Goal: Information Seeking & Learning: Learn about a topic

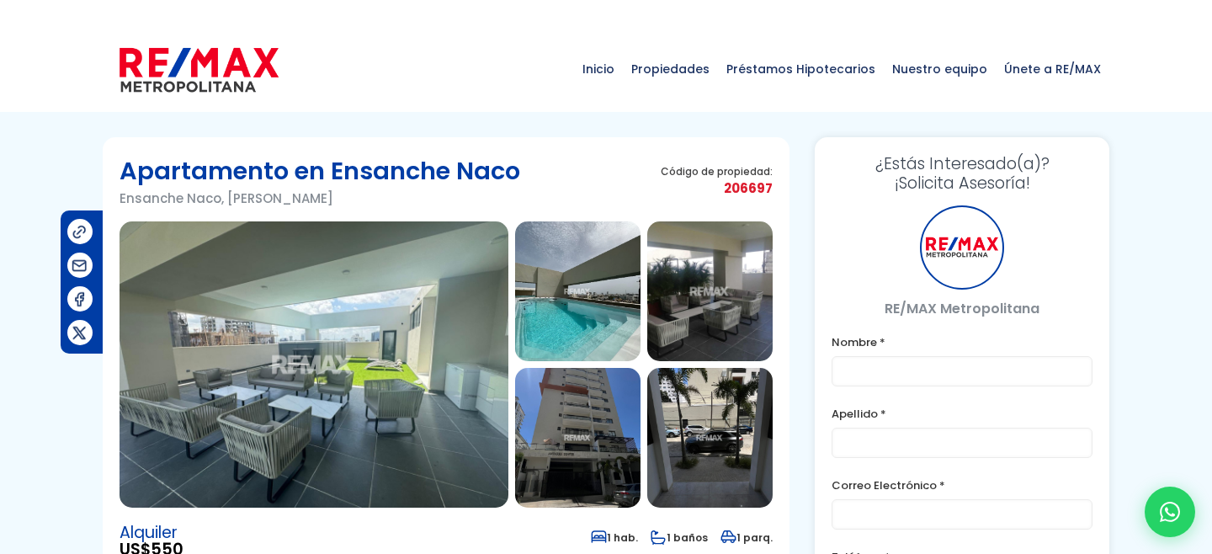
type input "Franklin prueba"
type input "Marte"
type input "franklin.a.marte1111@gmail.com"
type input "829-619-1904"
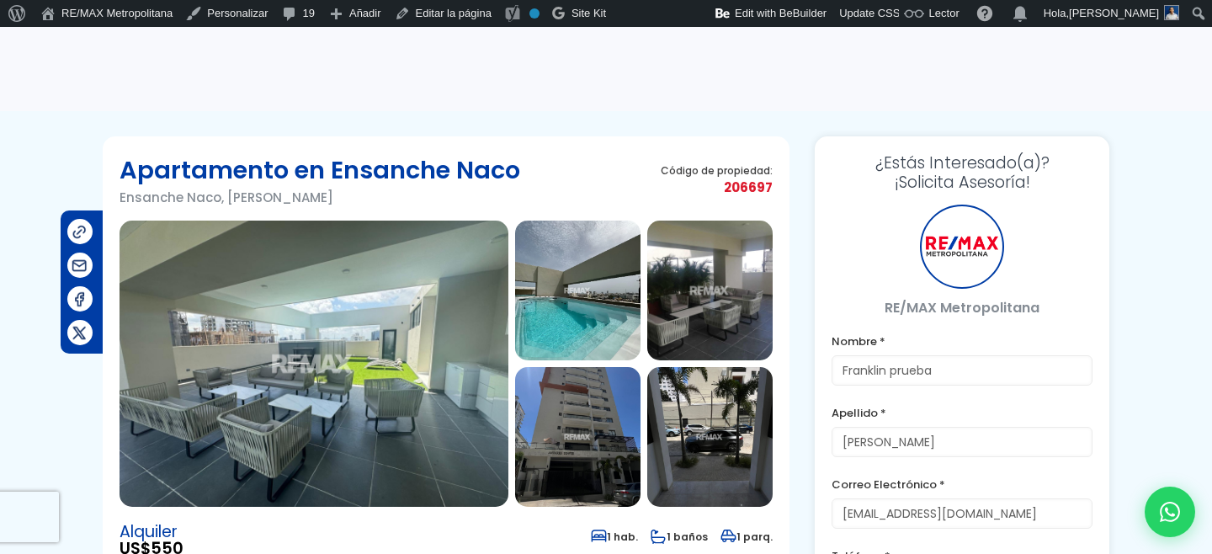
scroll to position [116, 0]
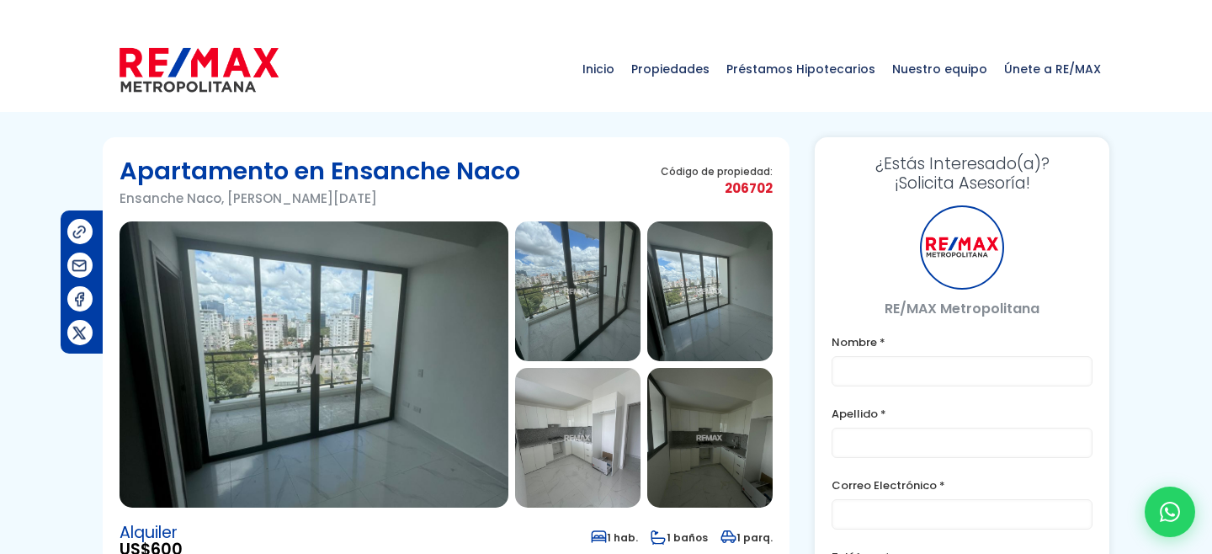
type input "Franklin prueba"
type input "Marte"
type input "franklin.a.marte1111@gmail.com"
type input "829-619-1904"
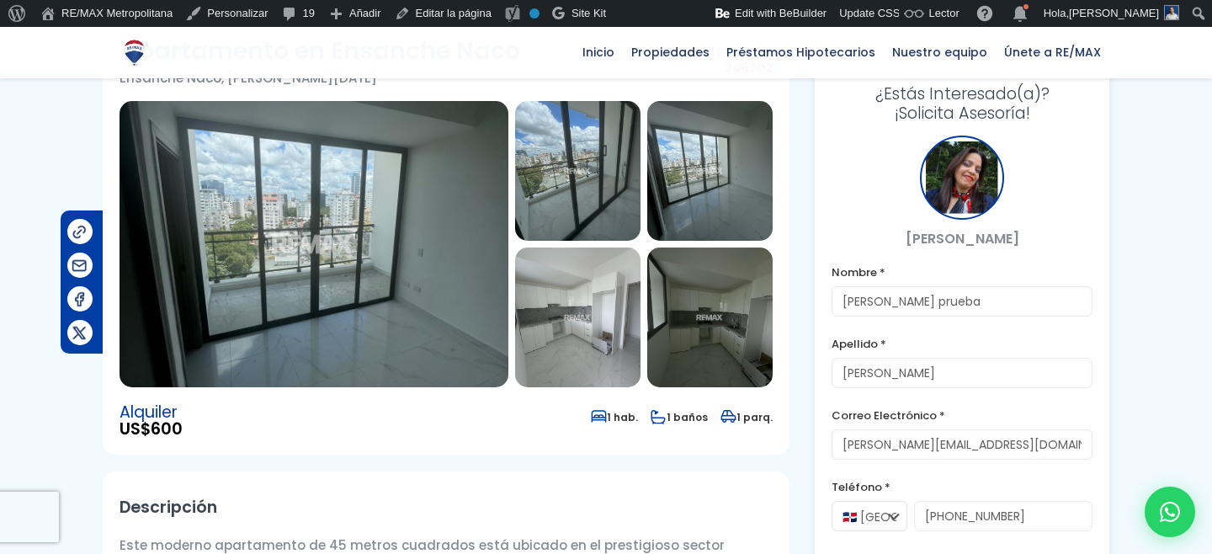
scroll to position [96, 0]
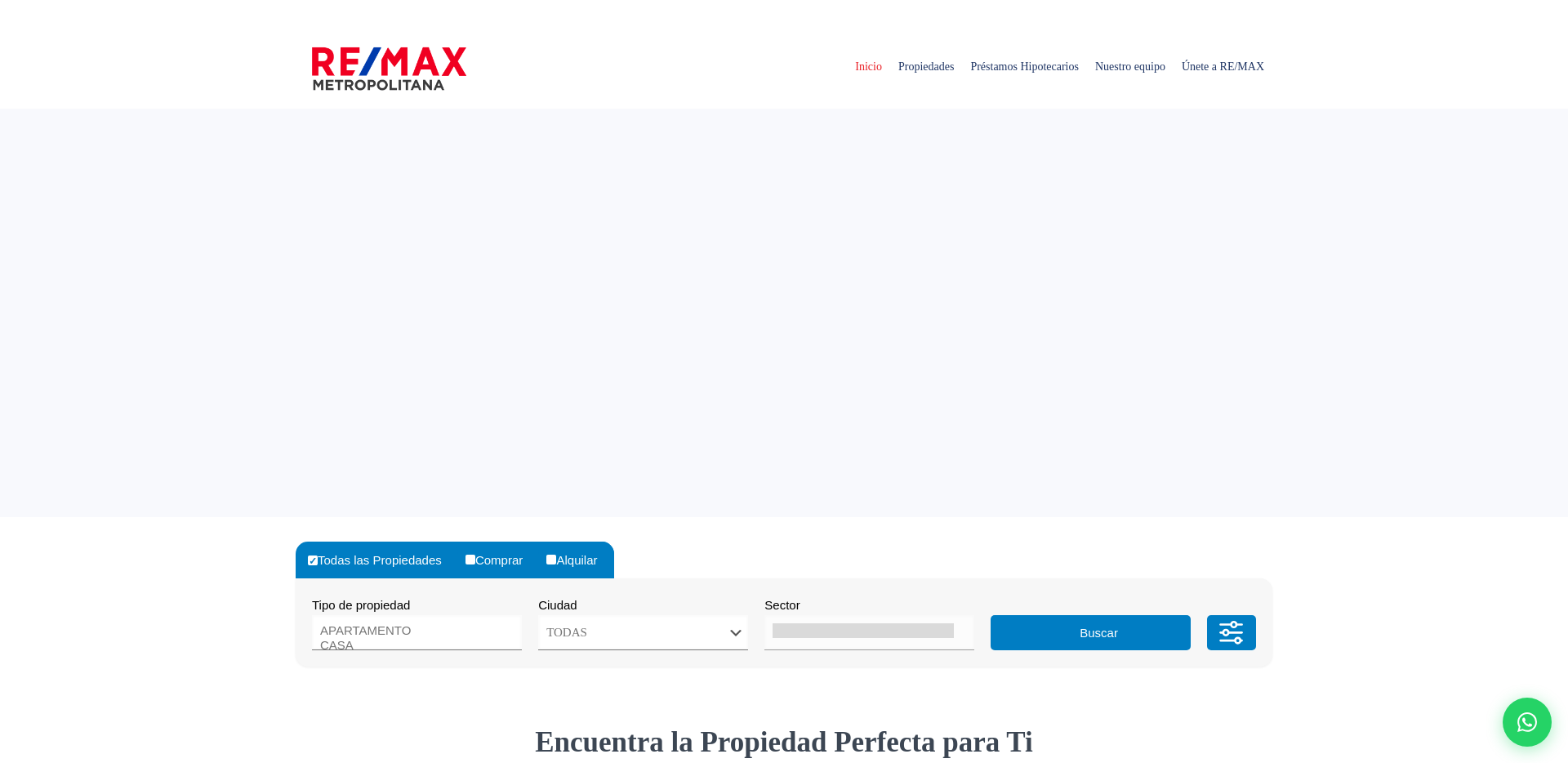
select select
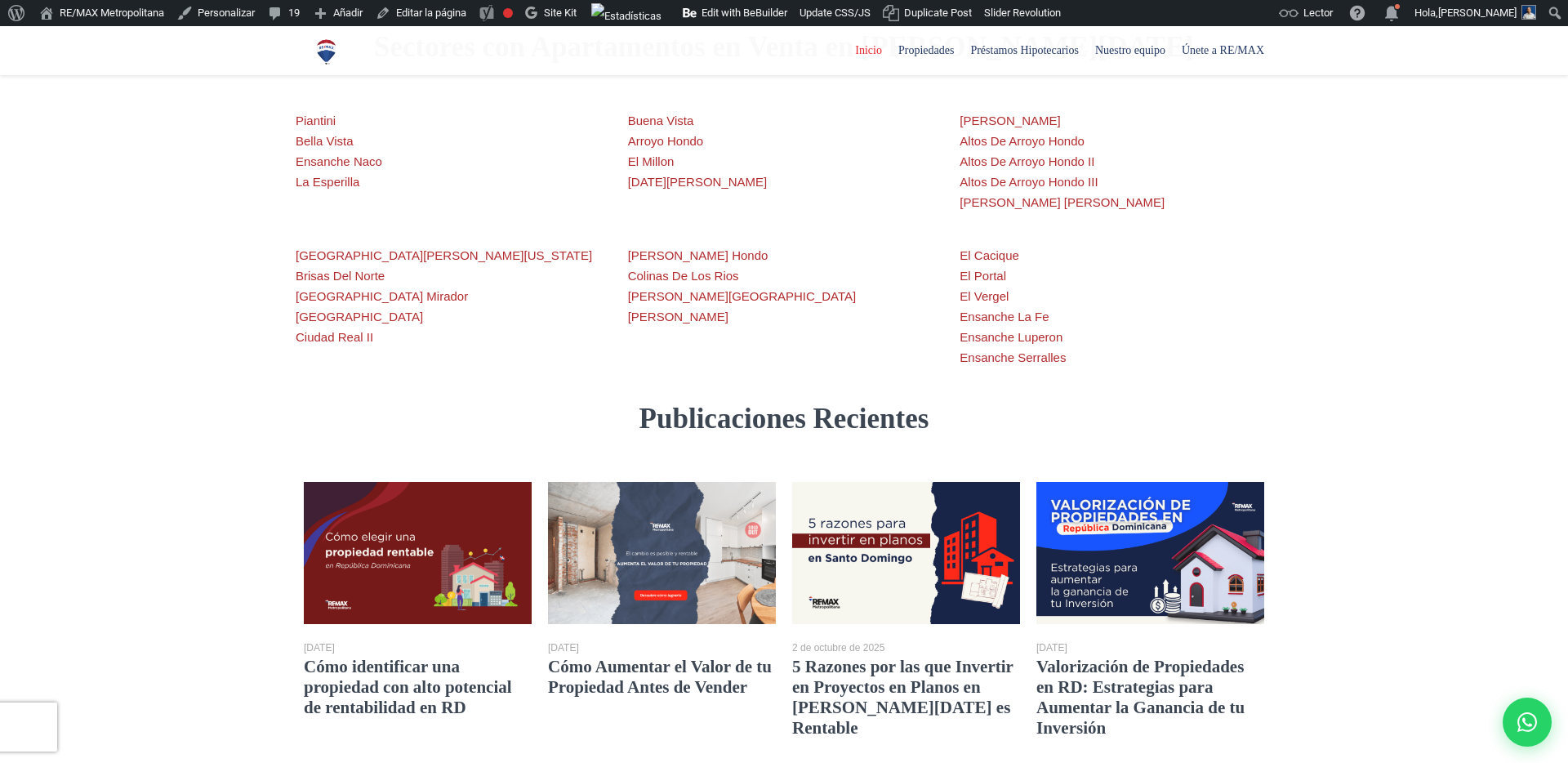
scroll to position [2782, 0]
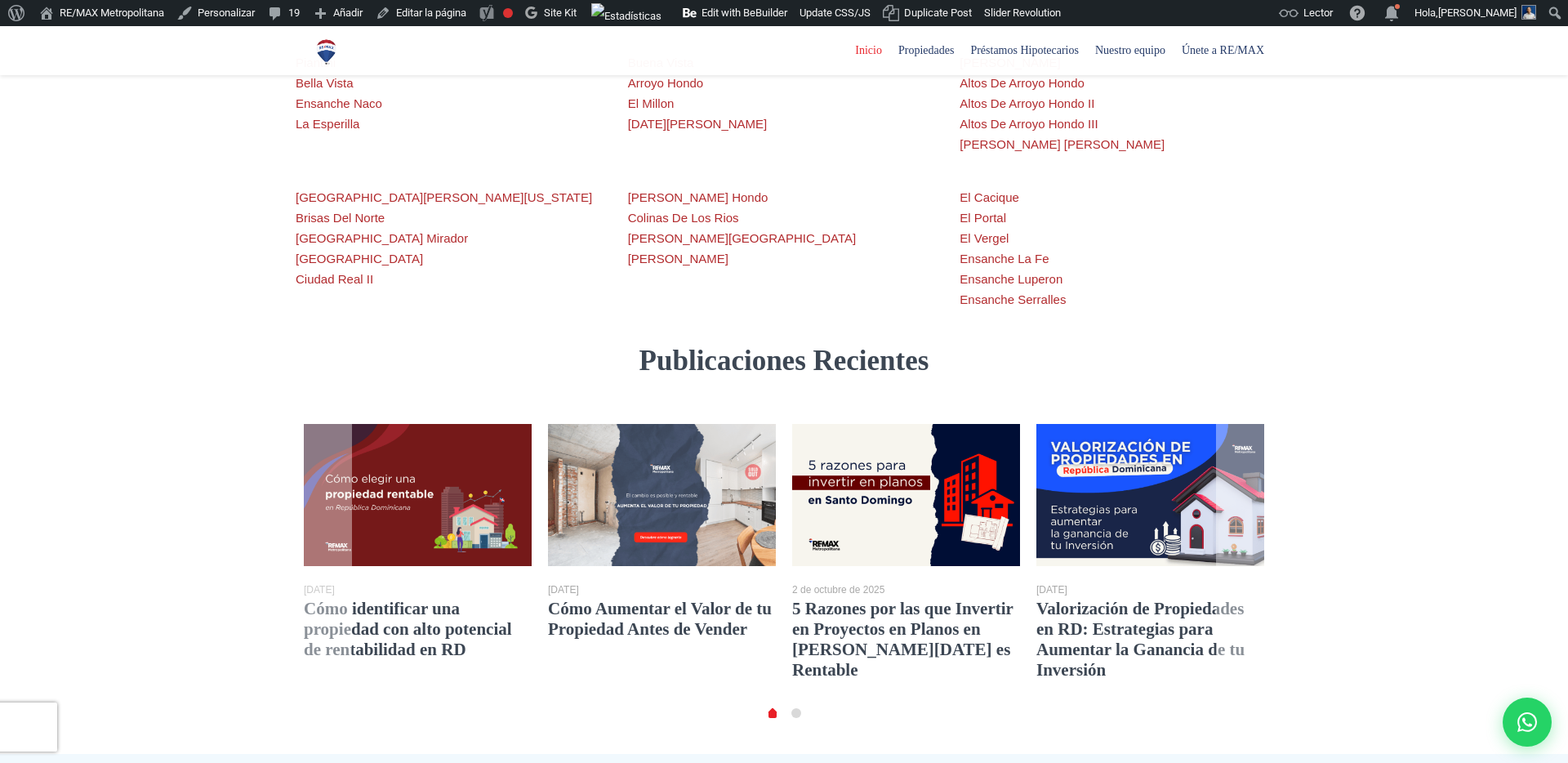
click at [911, 599] on link "5 Razones por las que Invertir en Proyectos en Planos en [PERSON_NAME][DATE] es…" at bounding box center [902, 639] width 220 height 81
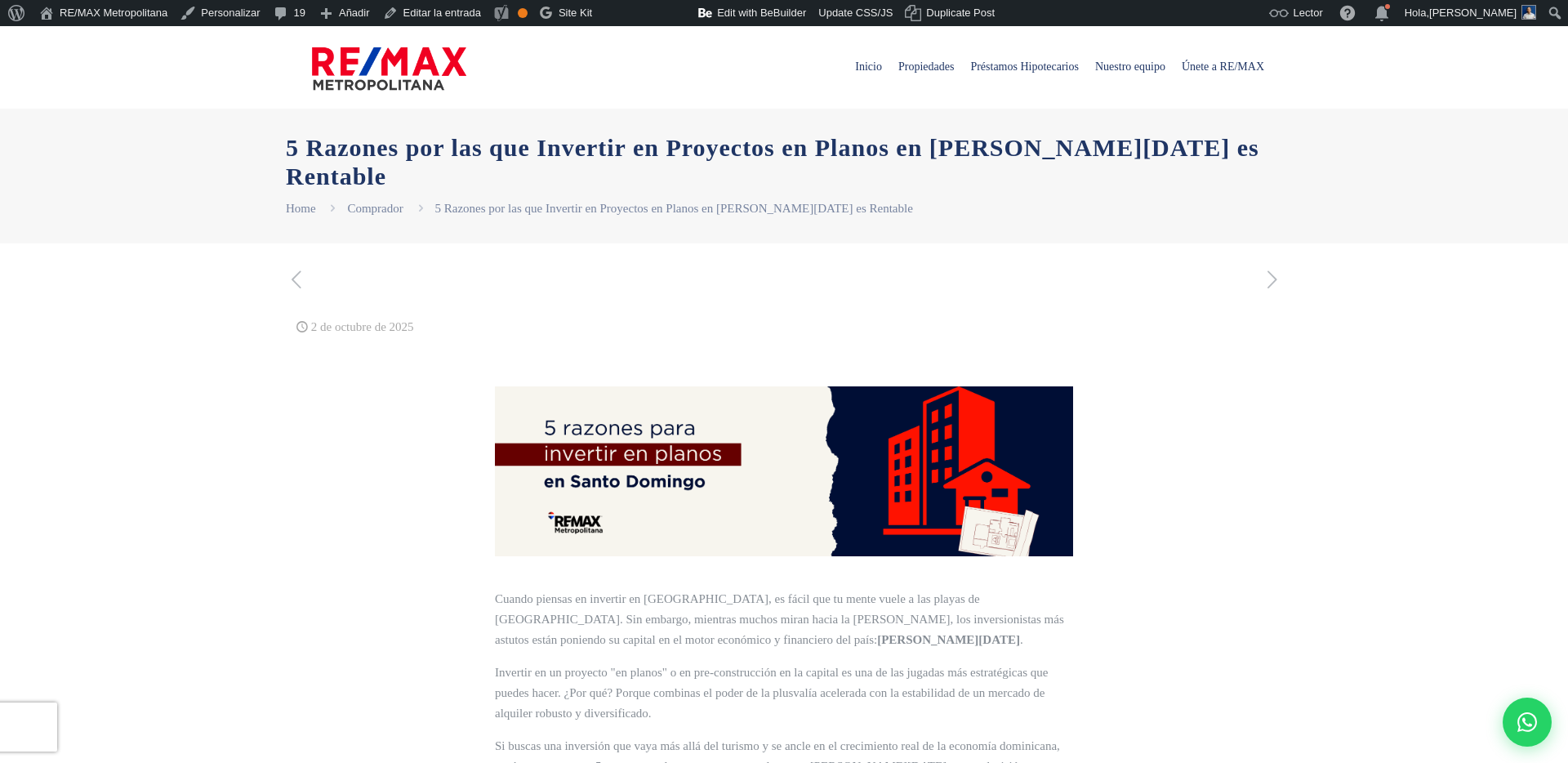
click at [380, 198] on li "Comprador" at bounding box center [391, 208] width 87 height 20
click at [380, 202] on link "Comprador" at bounding box center [375, 208] width 55 height 13
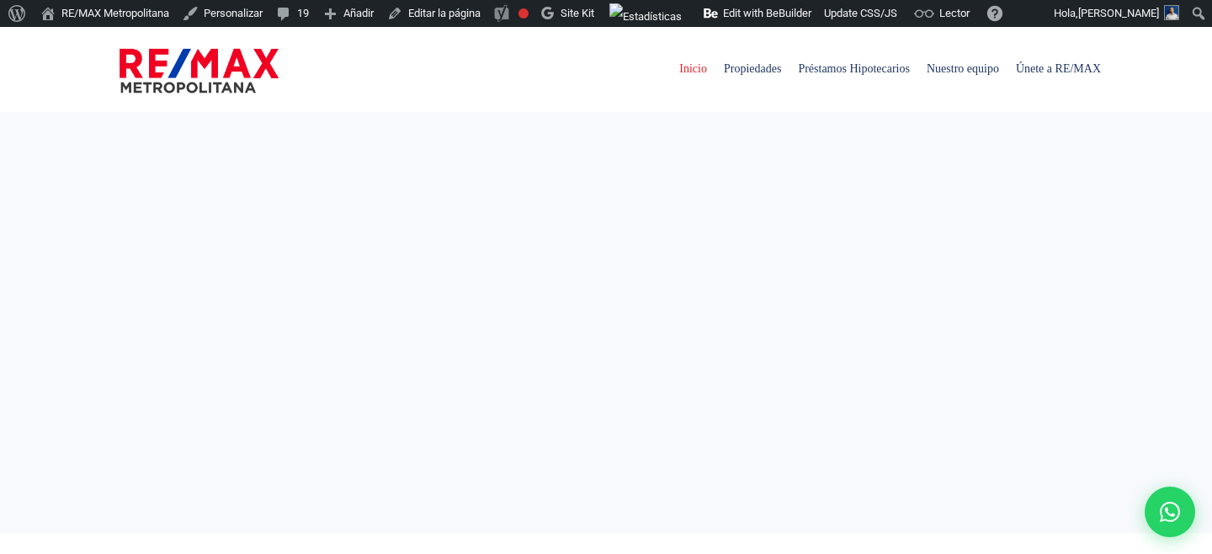
select select
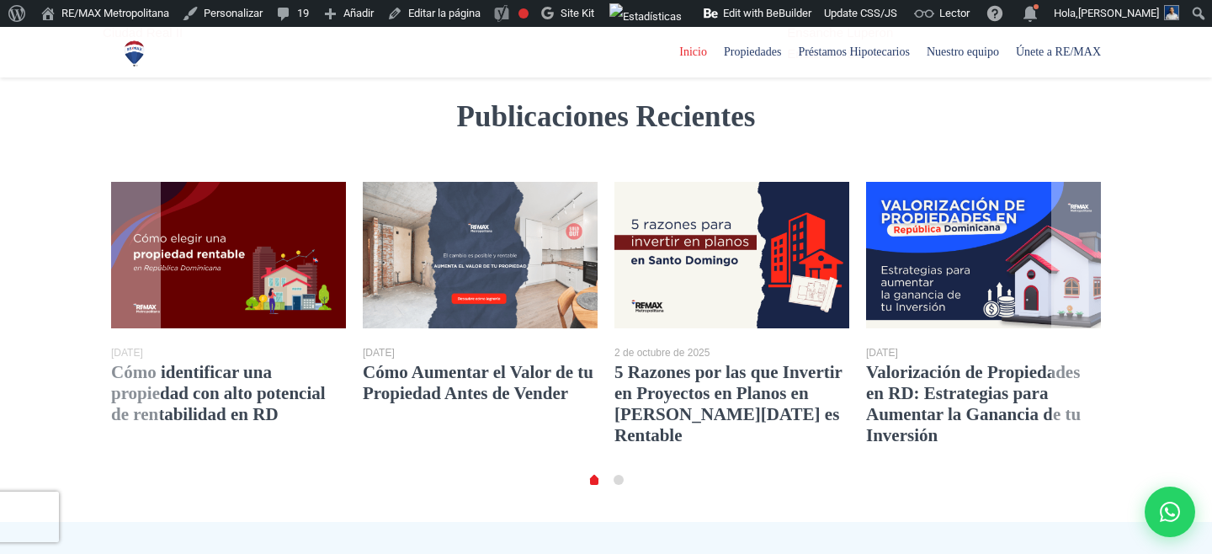
scroll to position [3052, 0]
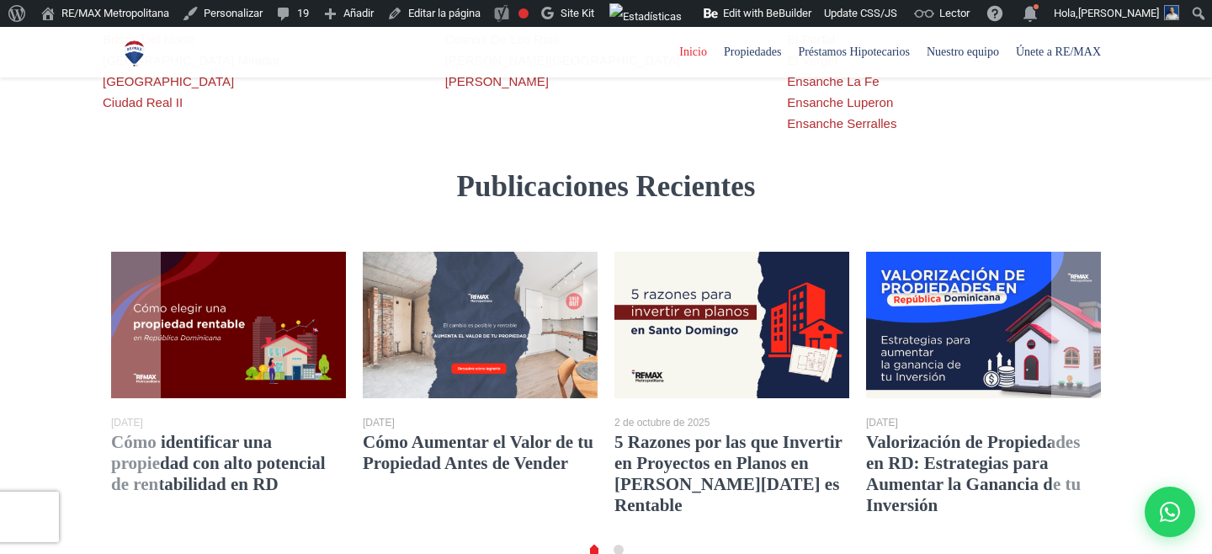
click at [224, 432] on link "Cómo identificar una propiedad con alto potencial de rentabilidad en RD" at bounding box center [218, 463] width 215 height 62
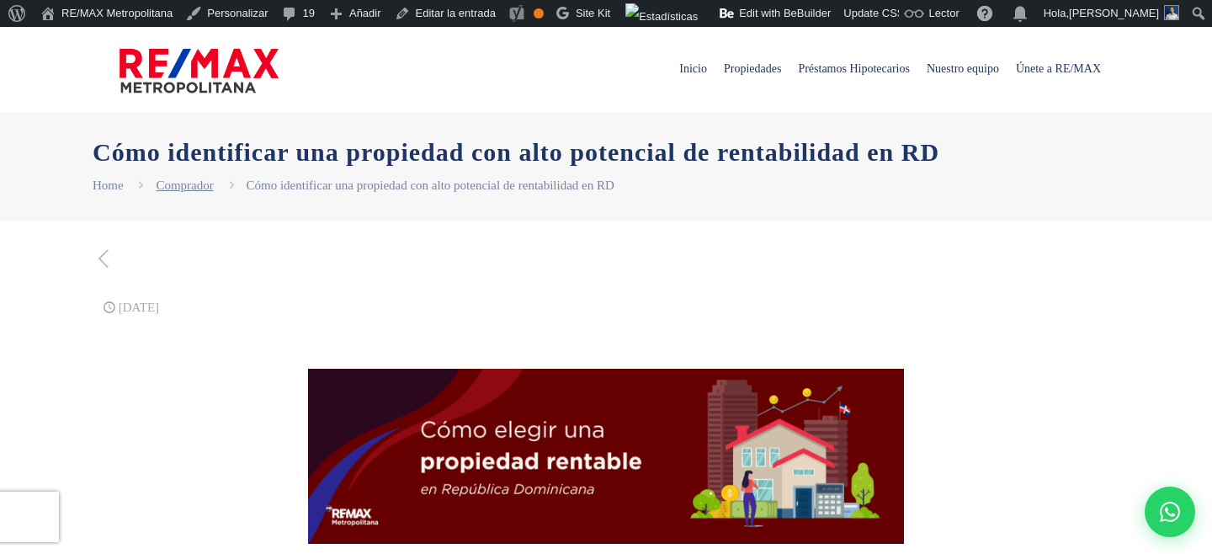
click at [194, 185] on link "Comprador" at bounding box center [184, 184] width 57 height 13
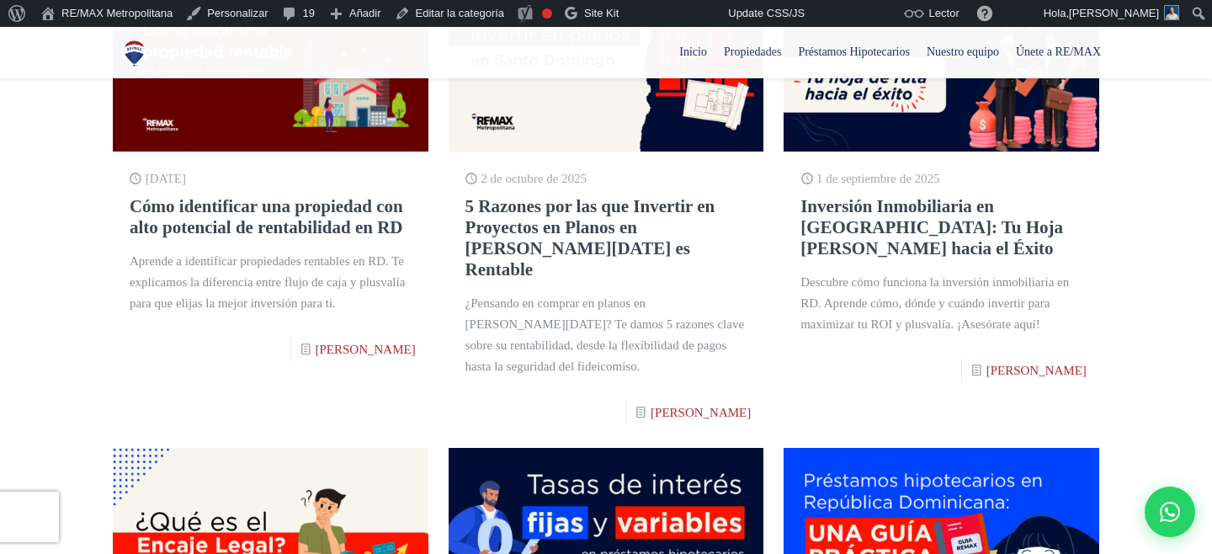
scroll to position [1, 0]
